Goal: Information Seeking & Learning: Find specific fact

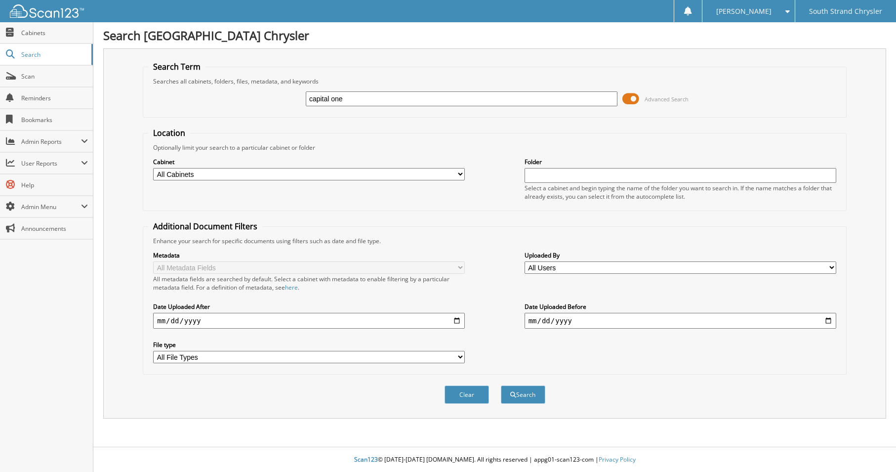
type input "capital one"
click at [501, 385] on button "Search" at bounding box center [523, 394] width 44 height 18
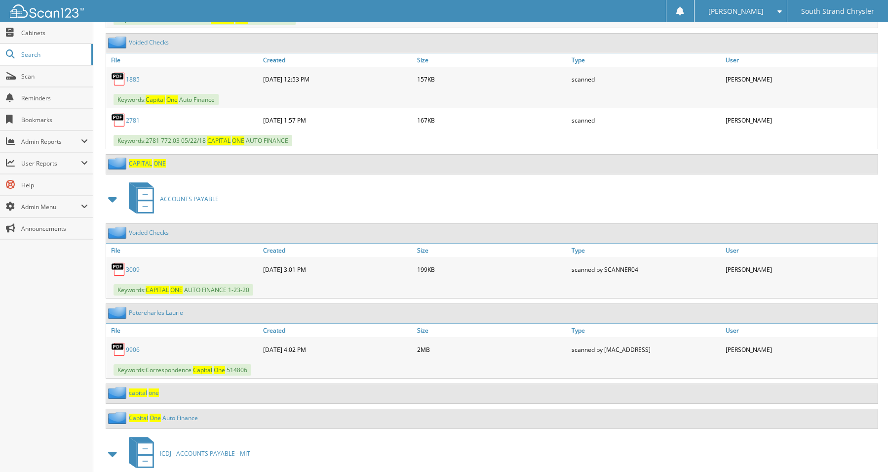
scroll to position [839, 0]
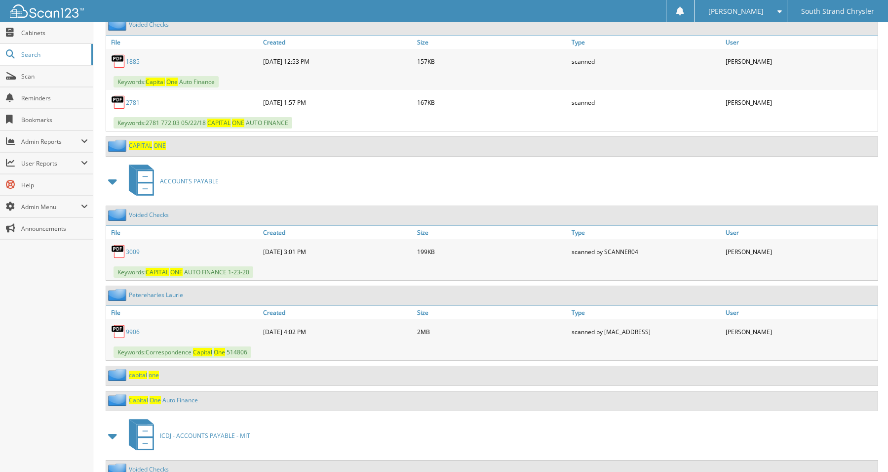
click at [139, 377] on span "c a p i t a l" at bounding box center [138, 374] width 18 height 8
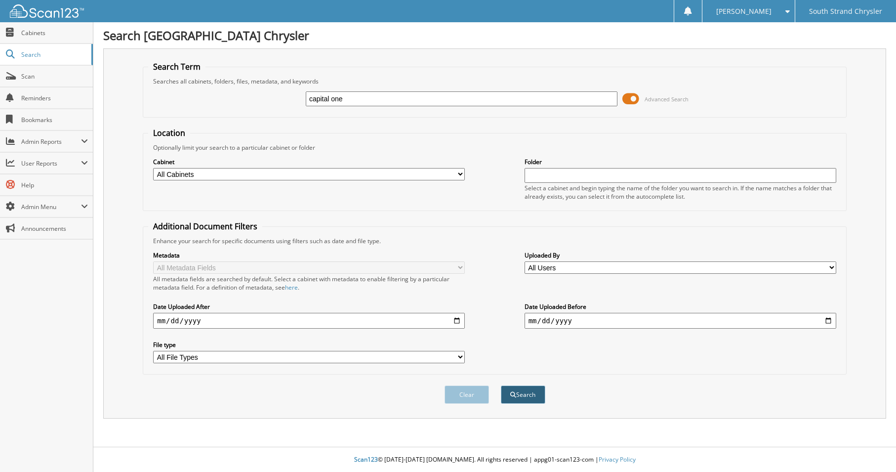
click at [527, 397] on button "Search" at bounding box center [523, 394] width 44 height 18
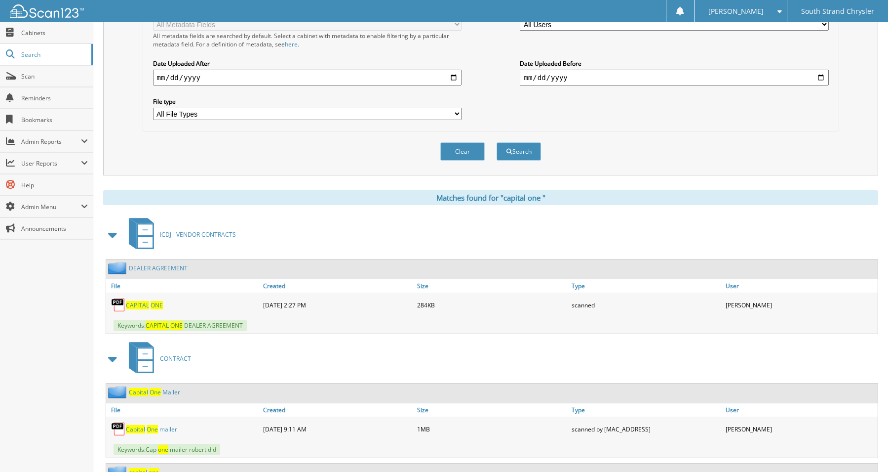
scroll to position [395, 0]
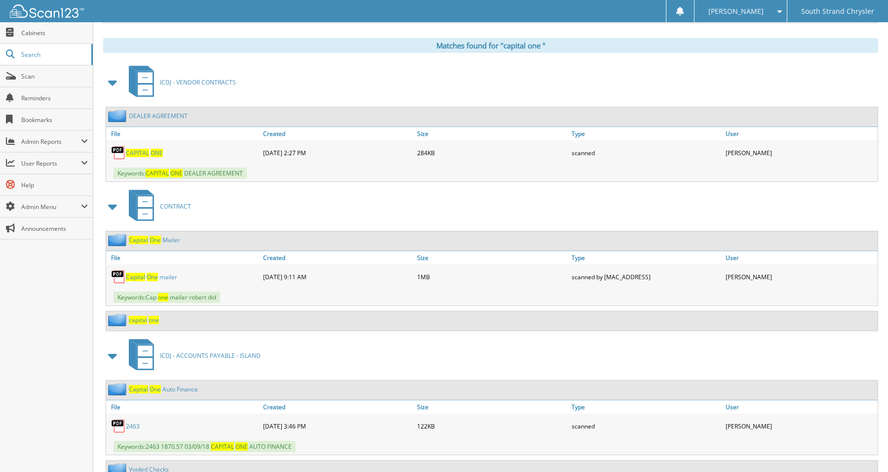
click at [149, 323] on span "o n e" at bounding box center [154, 320] width 10 height 8
